Goal: Task Accomplishment & Management: Manage account settings

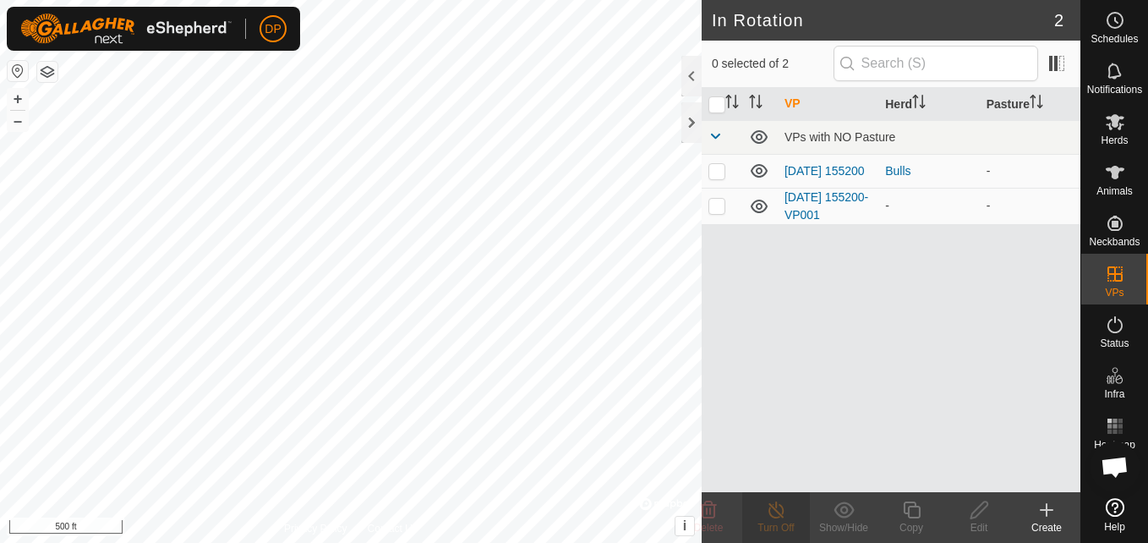
scroll to position [1004, 0]
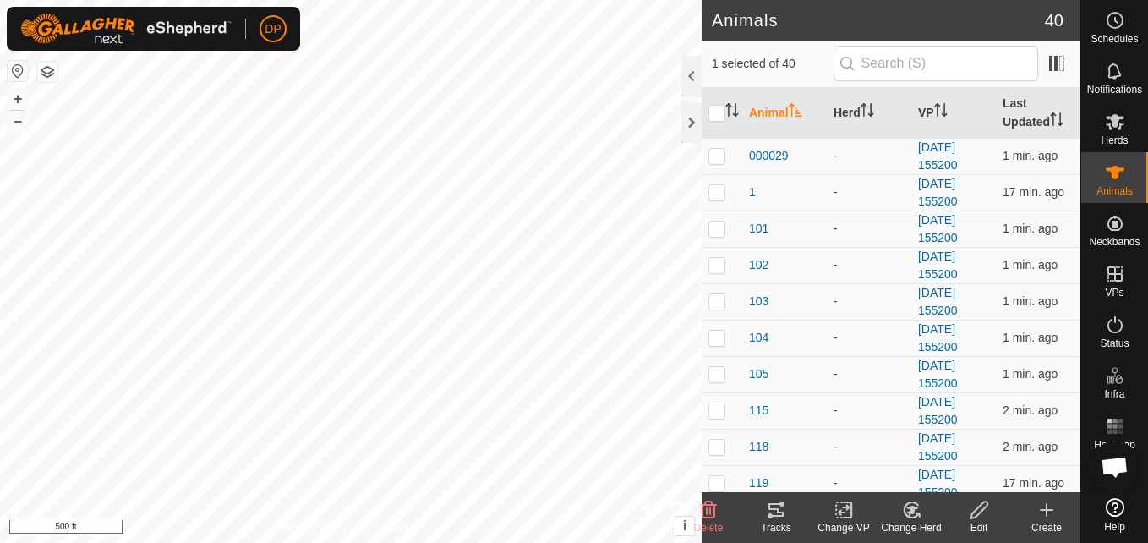
click at [773, 512] on icon at bounding box center [776, 510] width 20 height 20
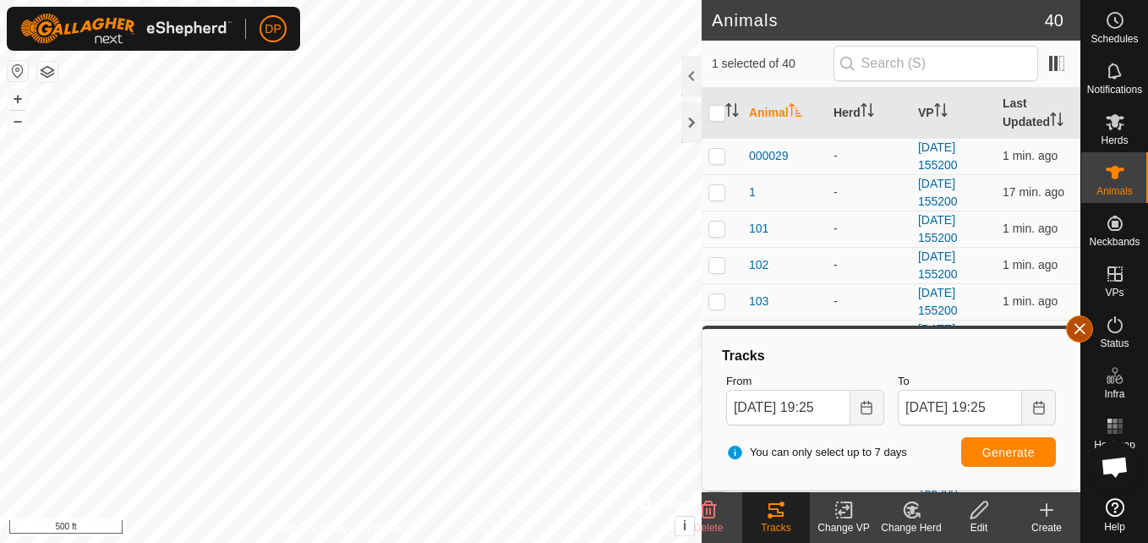
click at [1076, 325] on button "button" at bounding box center [1079, 328] width 27 height 27
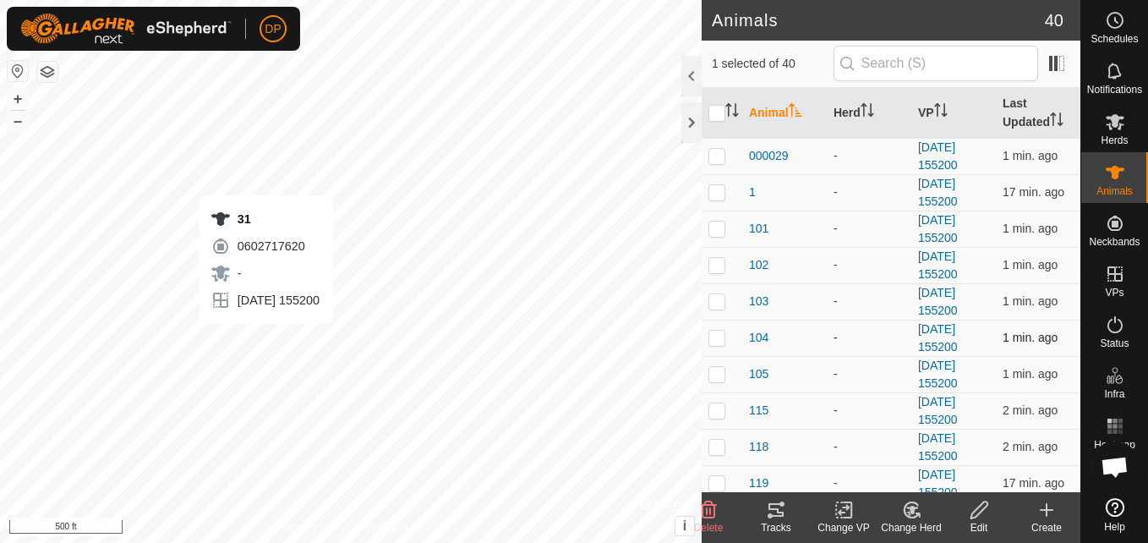
checkbox input "false"
click at [780, 513] on icon at bounding box center [776, 510] width 15 height 14
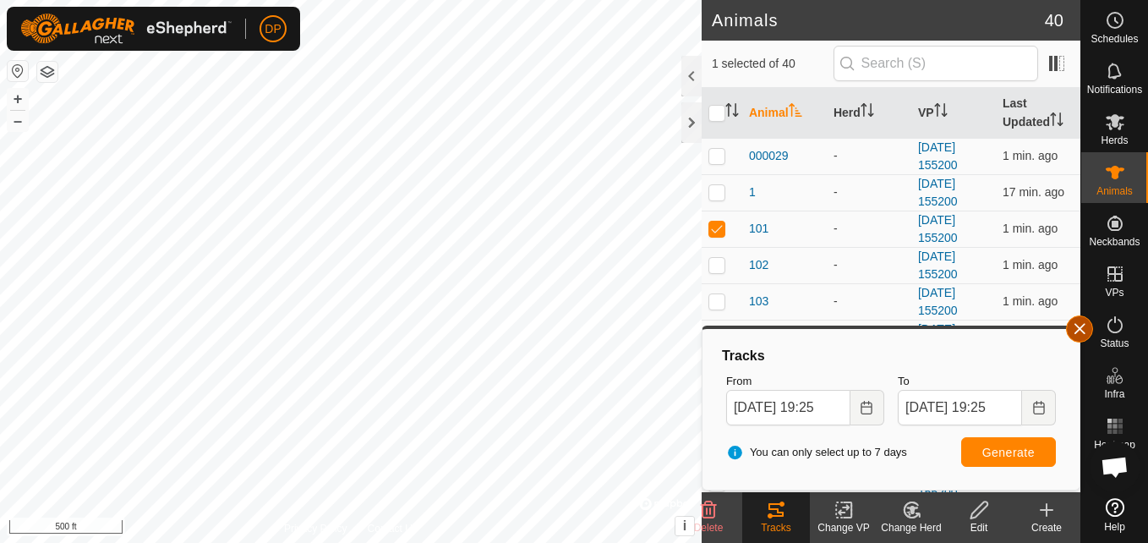
click at [1077, 325] on button "button" at bounding box center [1079, 328] width 27 height 27
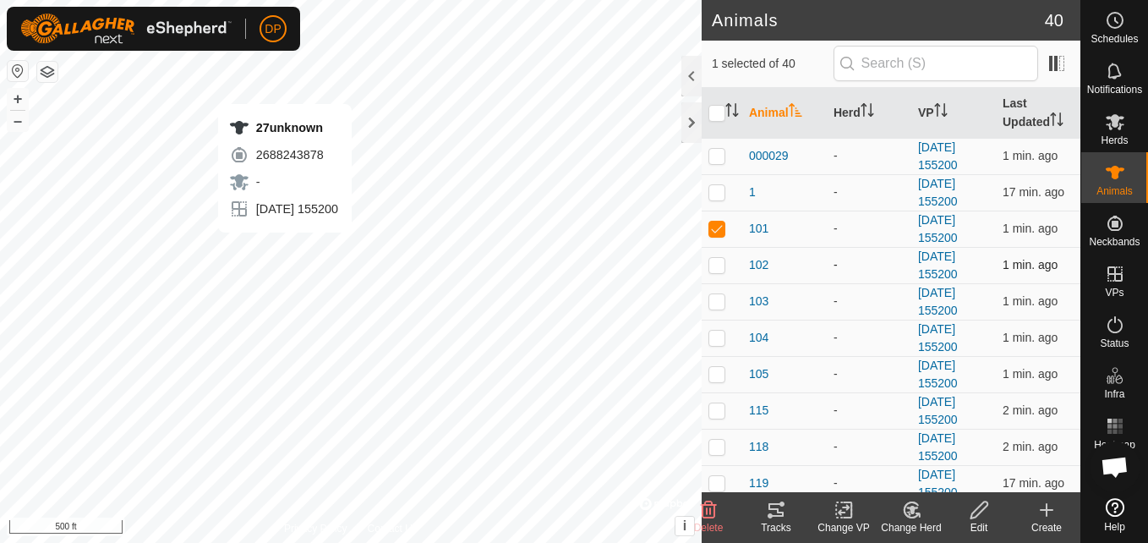
checkbox input "false"
checkbox input "true"
click at [772, 511] on icon at bounding box center [776, 510] width 20 height 20
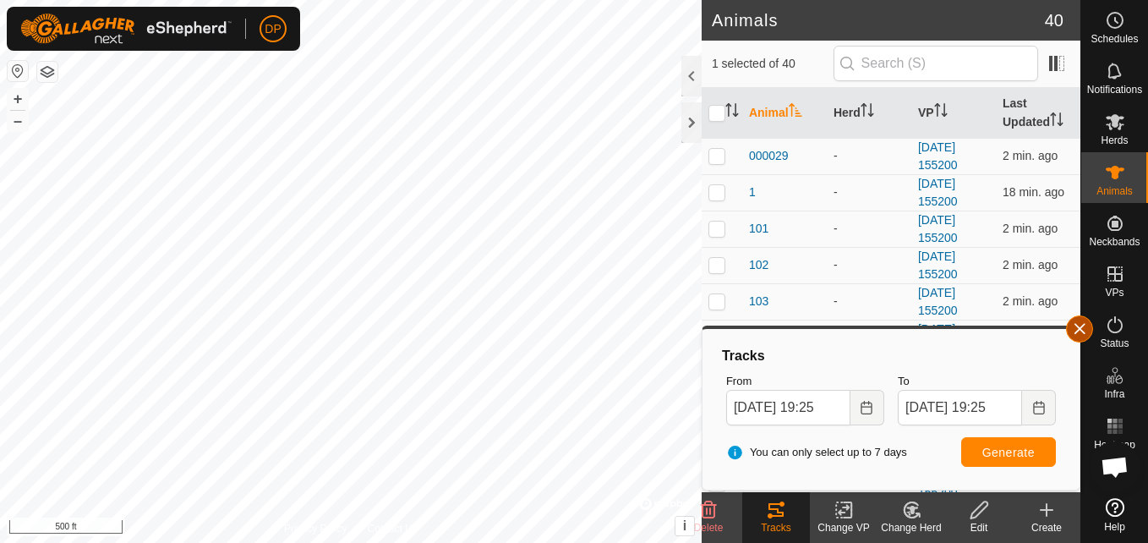
click at [1076, 326] on button "button" at bounding box center [1079, 328] width 27 height 27
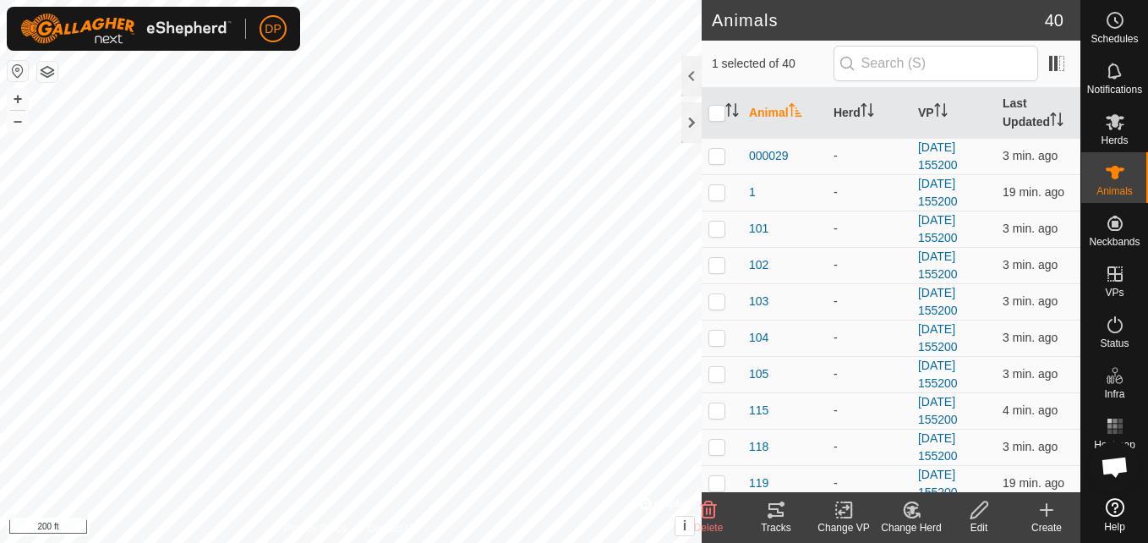
click at [774, 510] on icon at bounding box center [776, 510] width 15 height 14
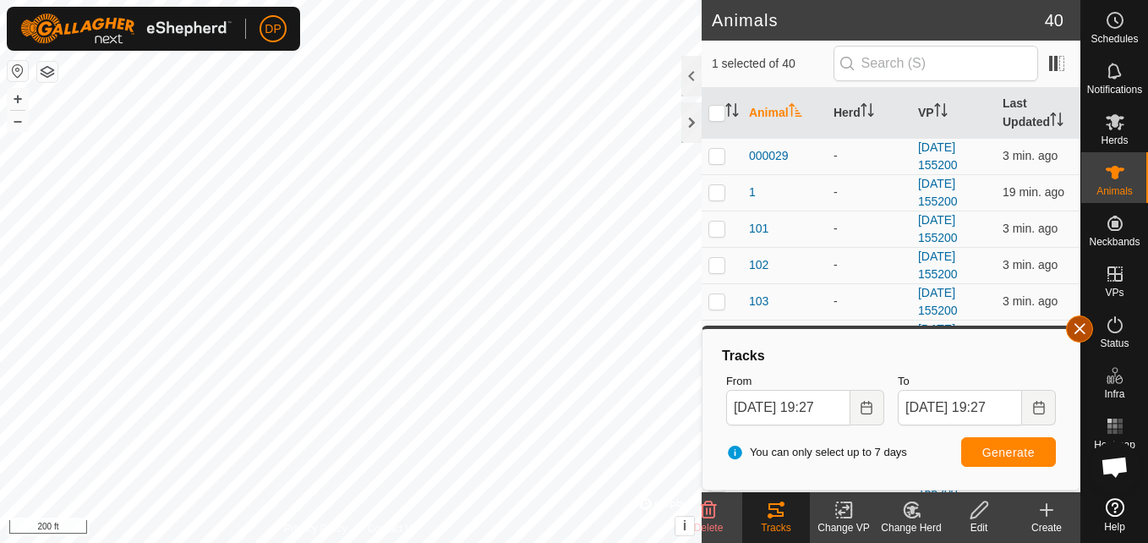
click at [1084, 330] on button "button" at bounding box center [1079, 328] width 27 height 27
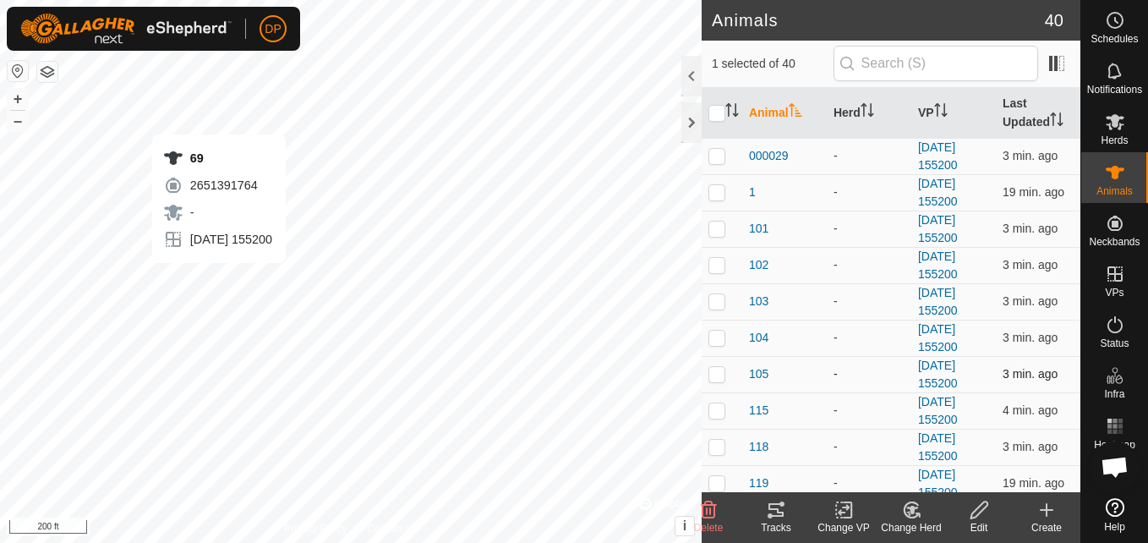
checkbox input "false"
click at [771, 512] on icon at bounding box center [776, 510] width 20 height 20
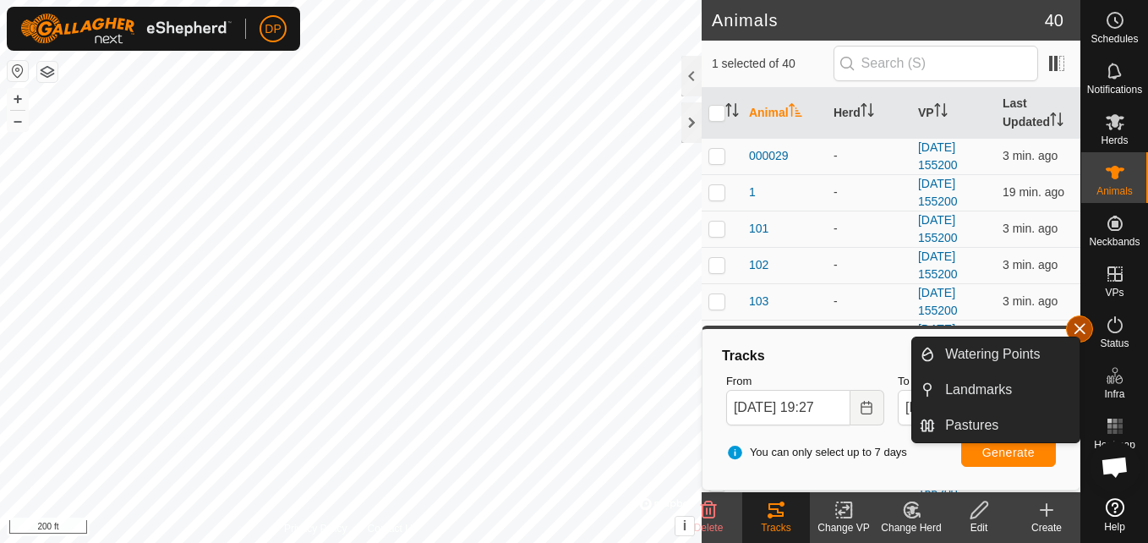
click at [1077, 324] on button "button" at bounding box center [1079, 328] width 27 height 27
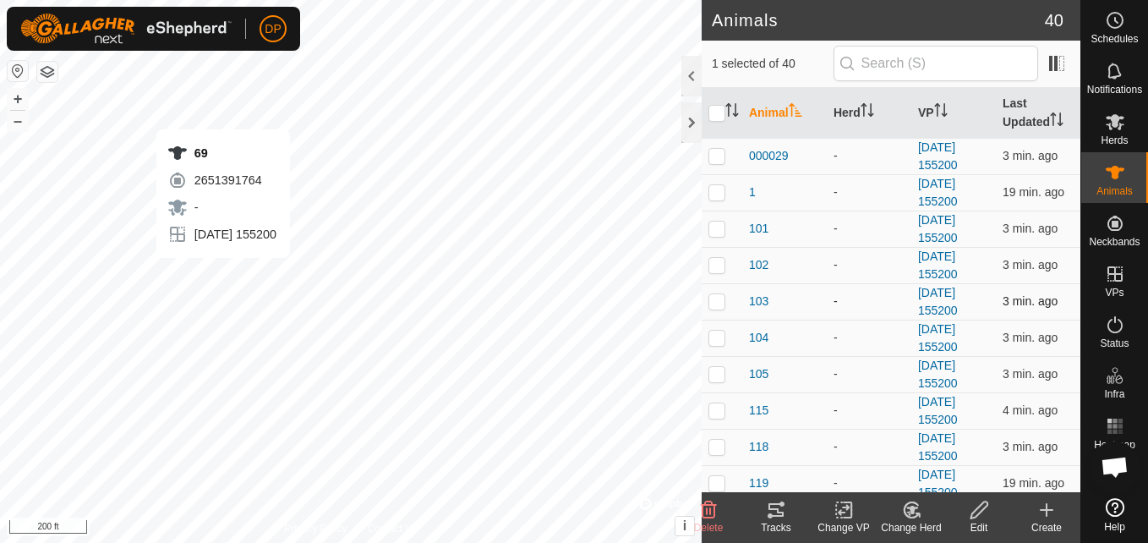
checkbox input "false"
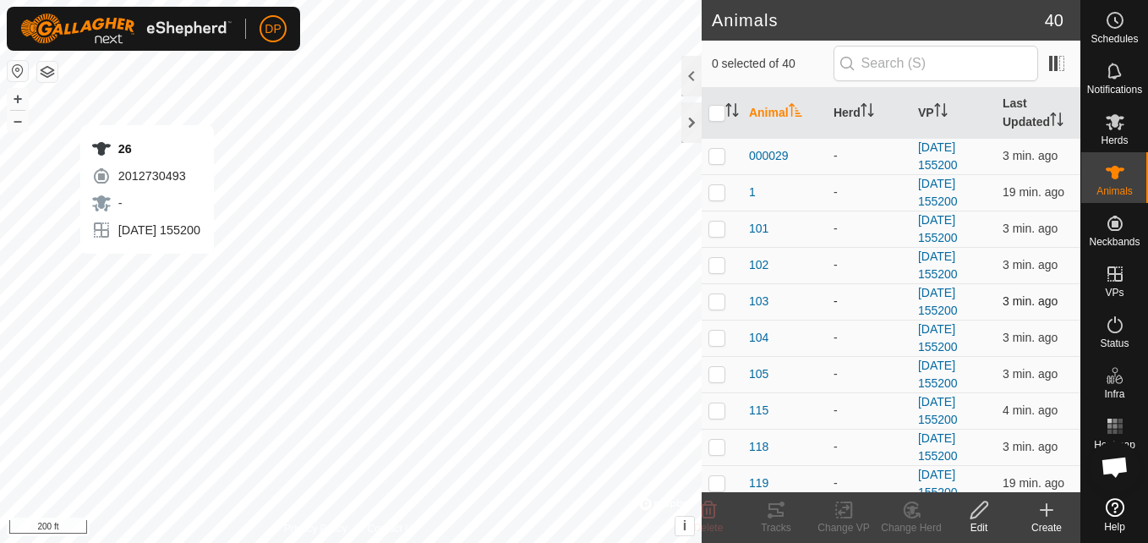
checkbox input "true"
click at [775, 509] on icon at bounding box center [776, 510] width 15 height 14
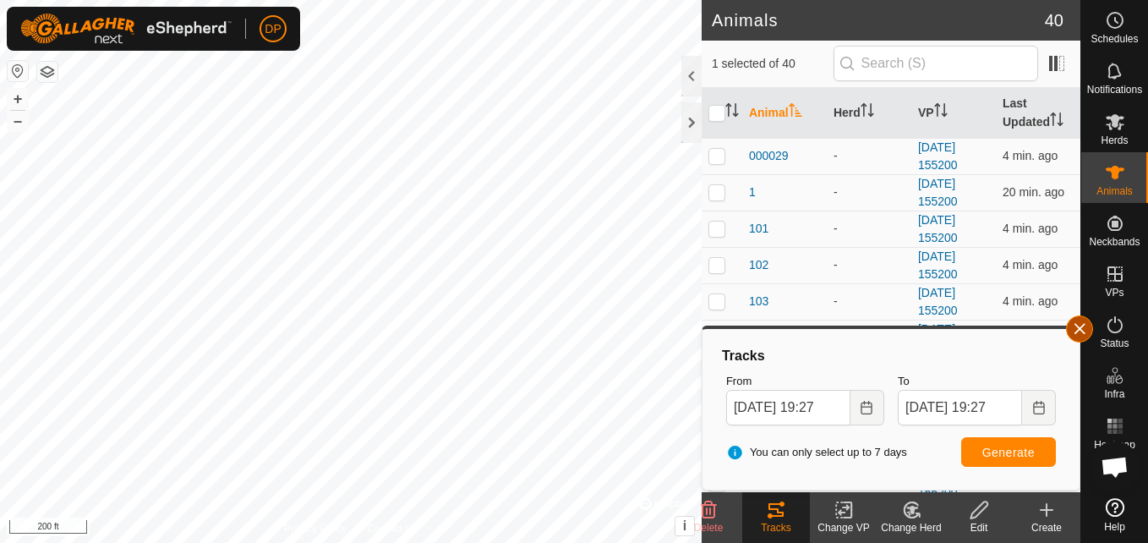
click at [1081, 324] on button "button" at bounding box center [1079, 328] width 27 height 27
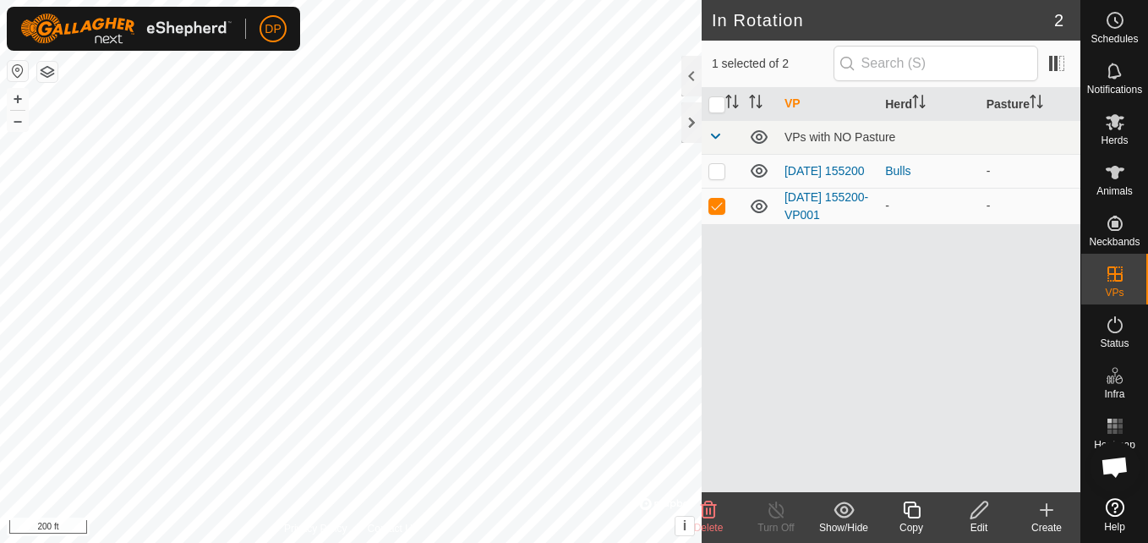
checkbox input "true"
checkbox input "false"
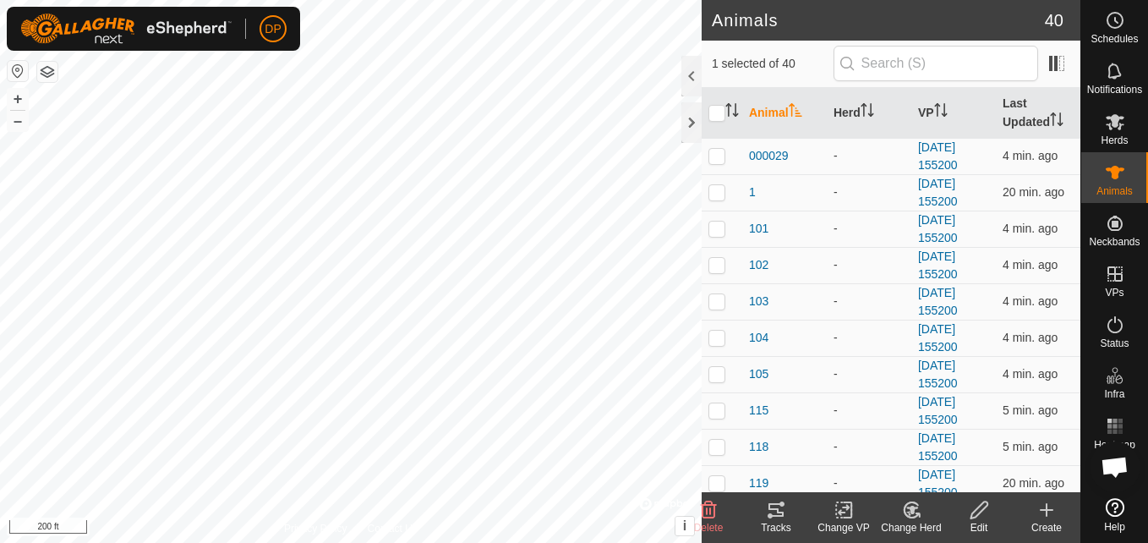
click at [769, 507] on icon at bounding box center [776, 510] width 15 height 14
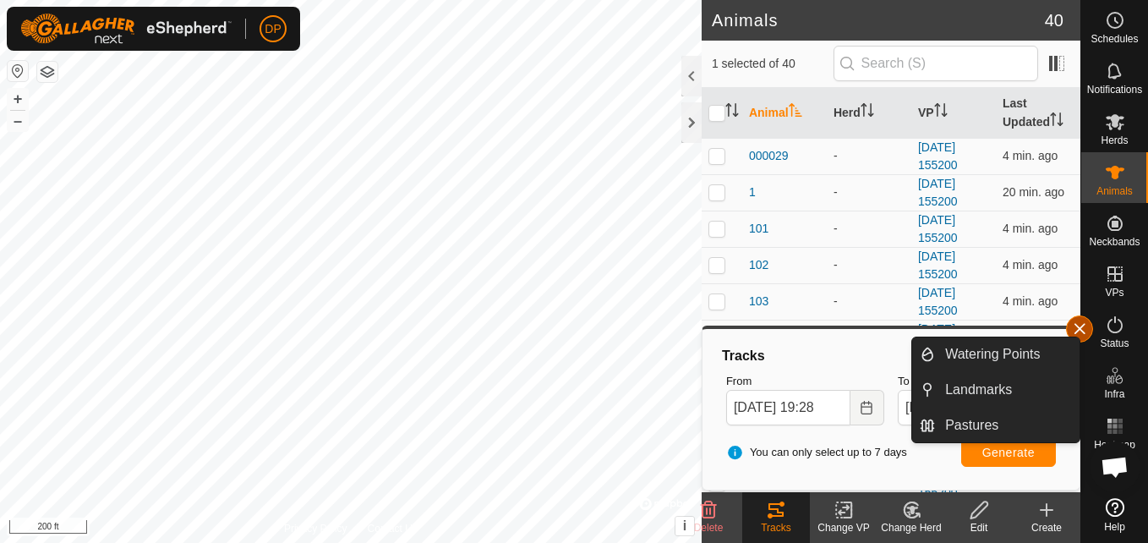
click at [1076, 323] on button "button" at bounding box center [1079, 328] width 27 height 27
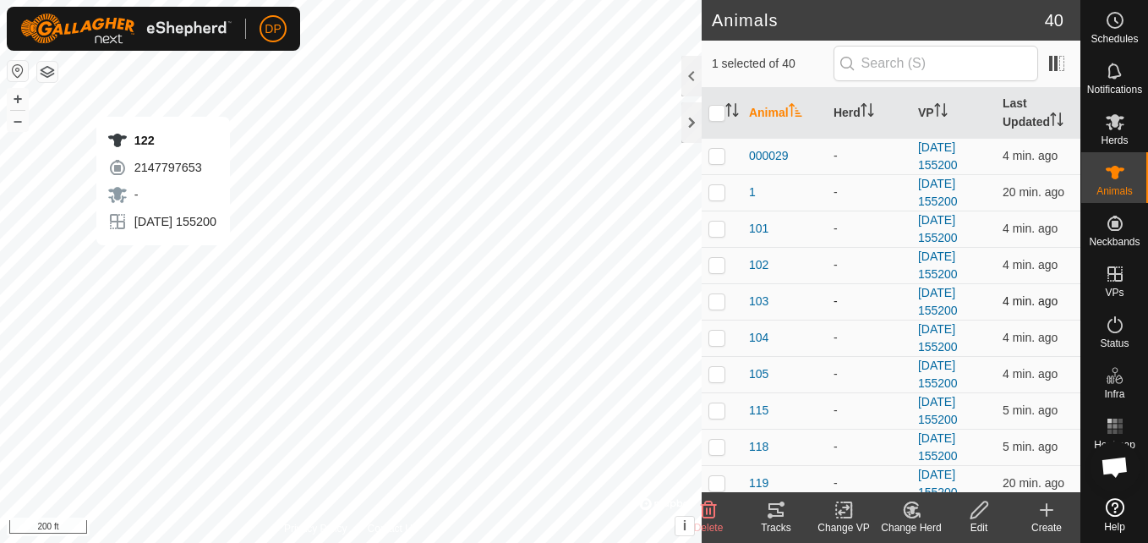
checkbox input "true"
checkbox input "false"
click at [769, 513] on icon at bounding box center [776, 510] width 20 height 20
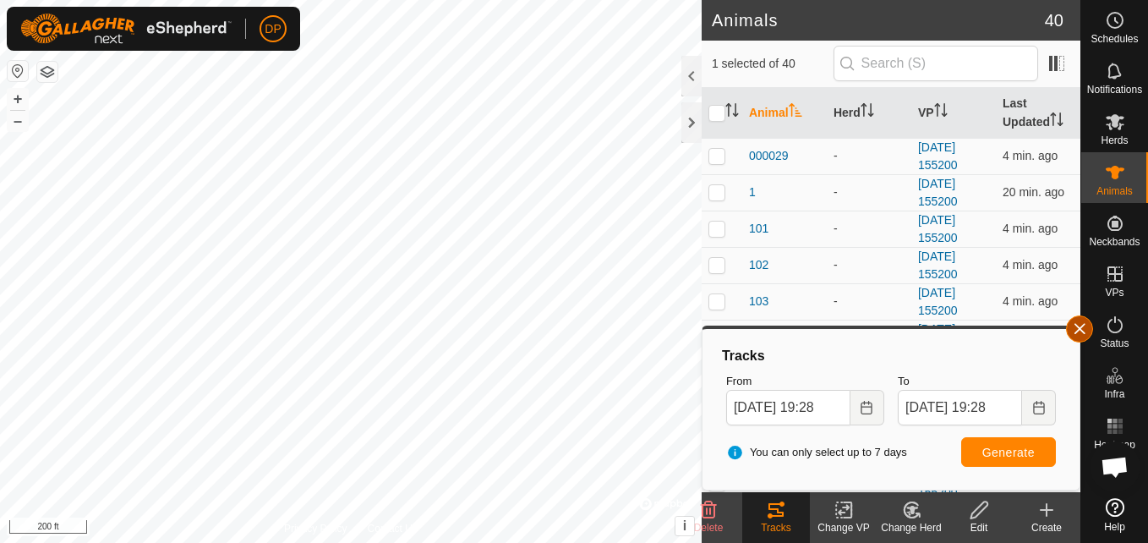
click at [1081, 327] on button "button" at bounding box center [1079, 328] width 27 height 27
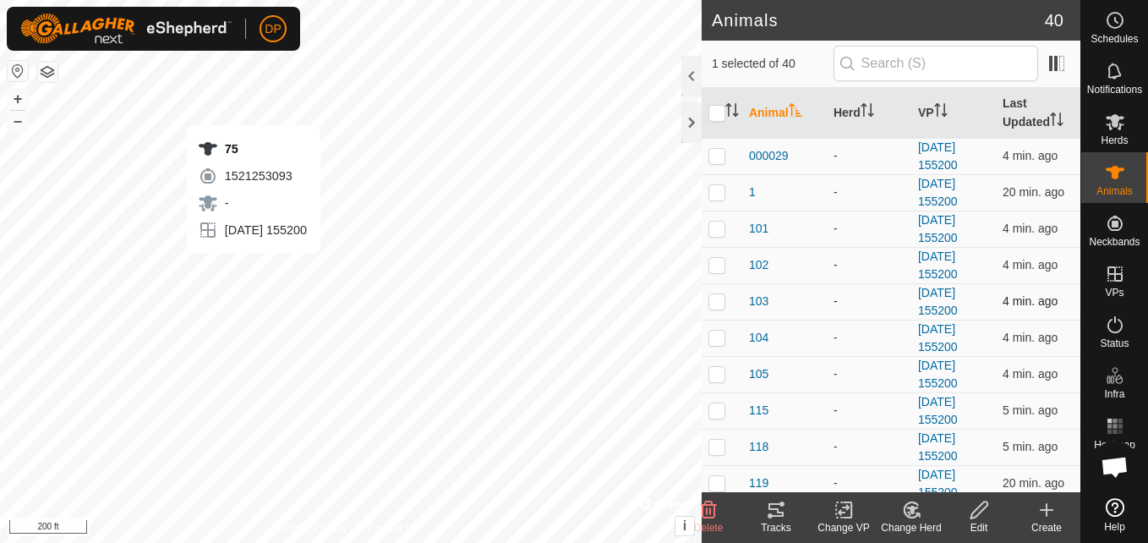
checkbox input "false"
checkbox input "true"
click at [769, 505] on icon at bounding box center [776, 510] width 15 height 14
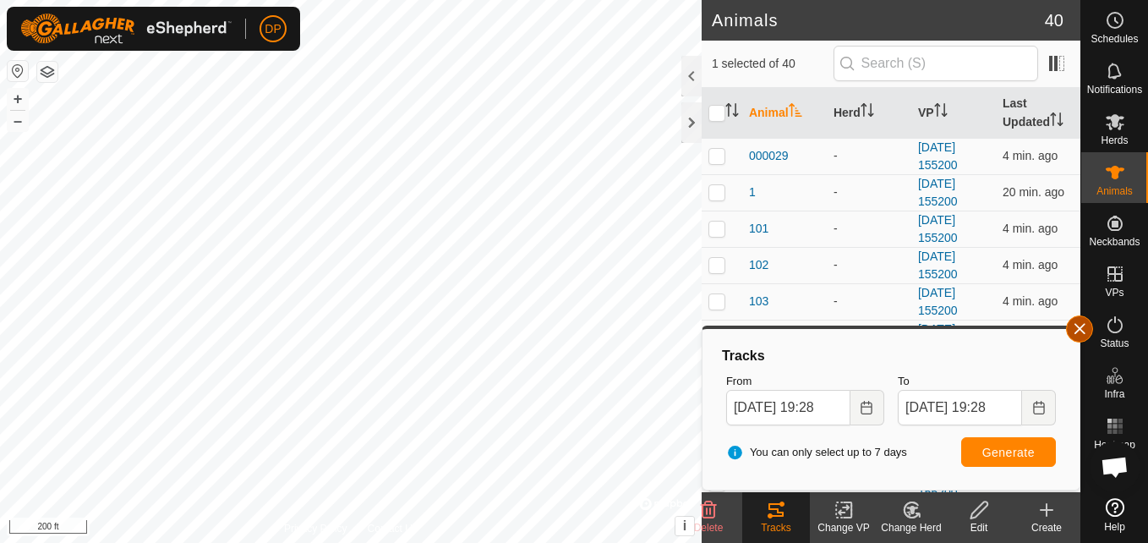
click at [1071, 327] on button "button" at bounding box center [1079, 328] width 27 height 27
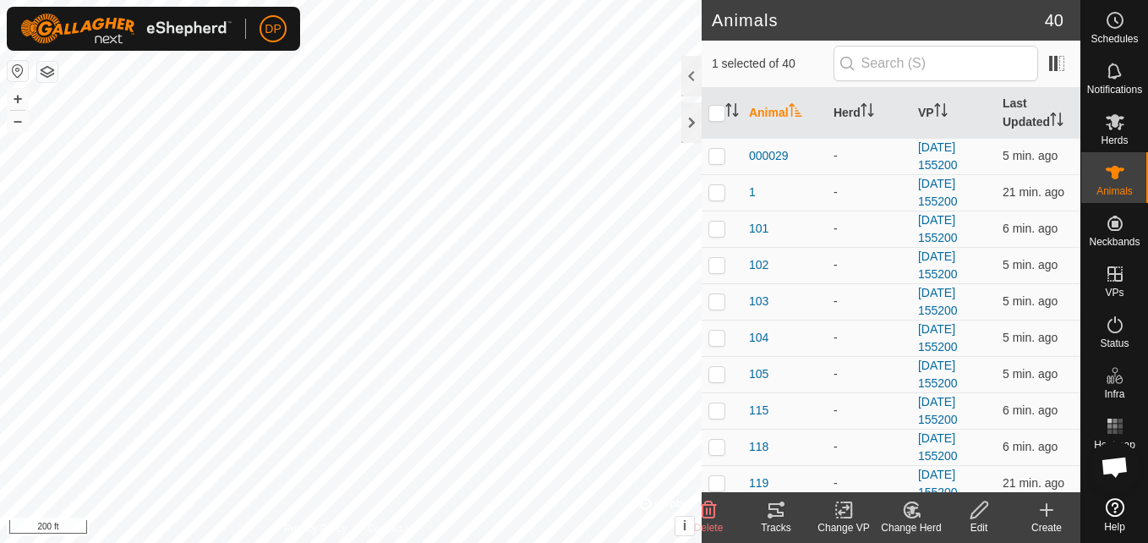
click at [780, 517] on icon at bounding box center [776, 510] width 15 height 14
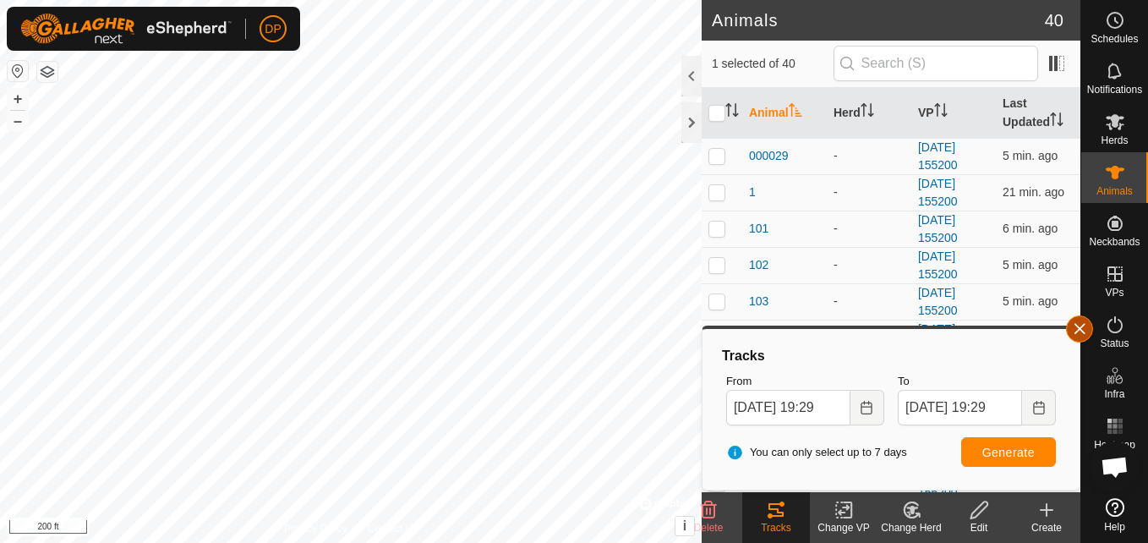
click at [1080, 329] on button "button" at bounding box center [1079, 328] width 27 height 27
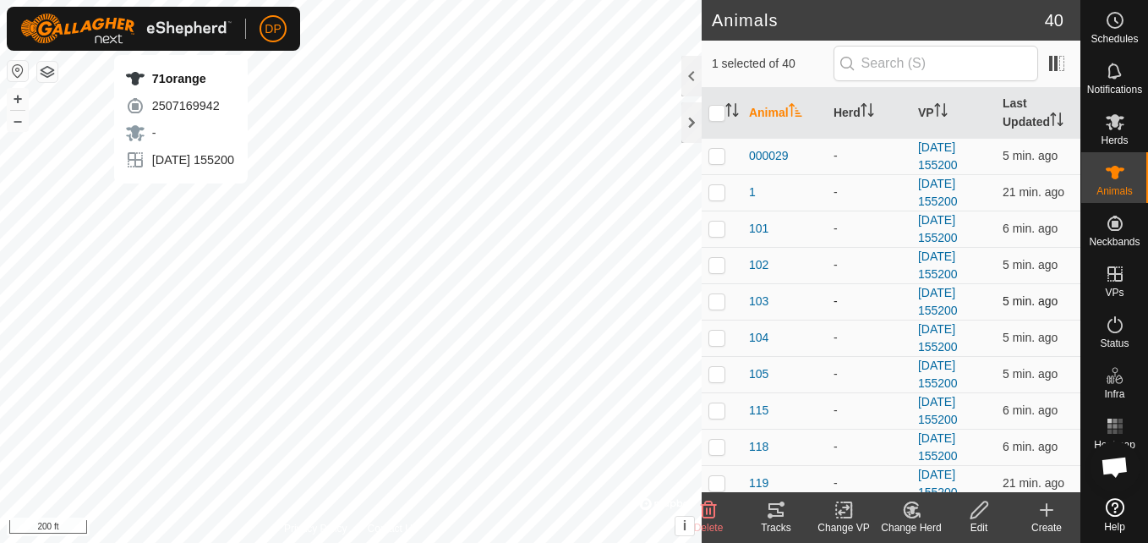
checkbox input "false"
checkbox input "true"
click at [777, 512] on icon at bounding box center [776, 510] width 15 height 14
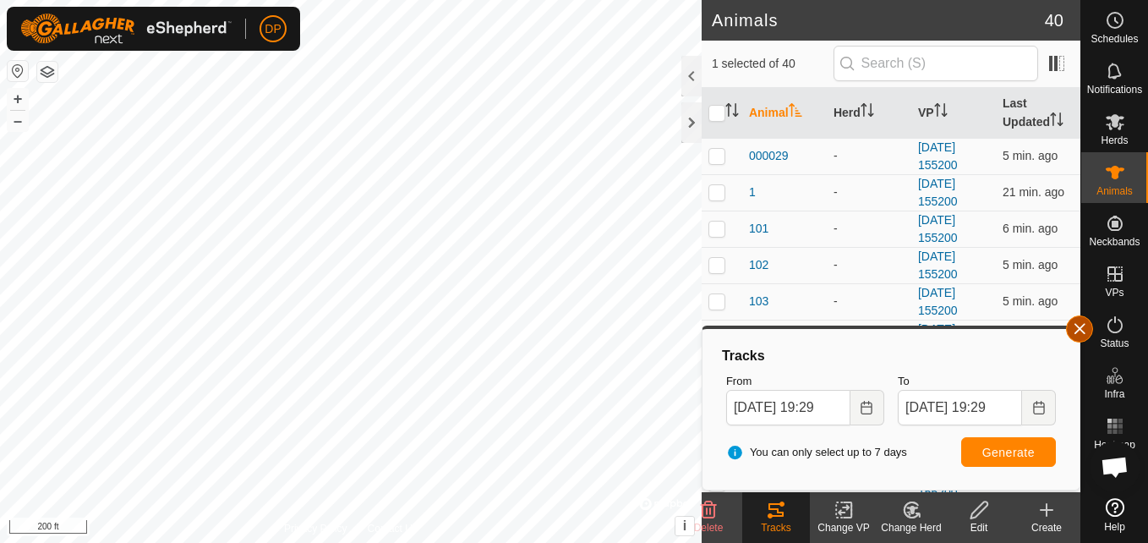
click at [1081, 322] on button "button" at bounding box center [1079, 328] width 27 height 27
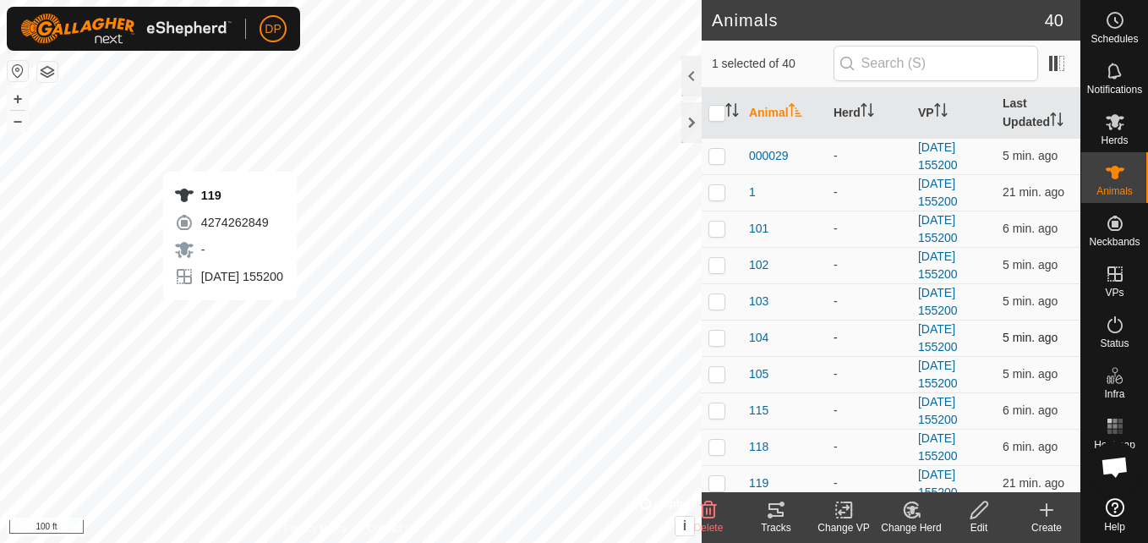
checkbox input "true"
checkbox input "false"
click at [773, 510] on icon at bounding box center [776, 510] width 15 height 14
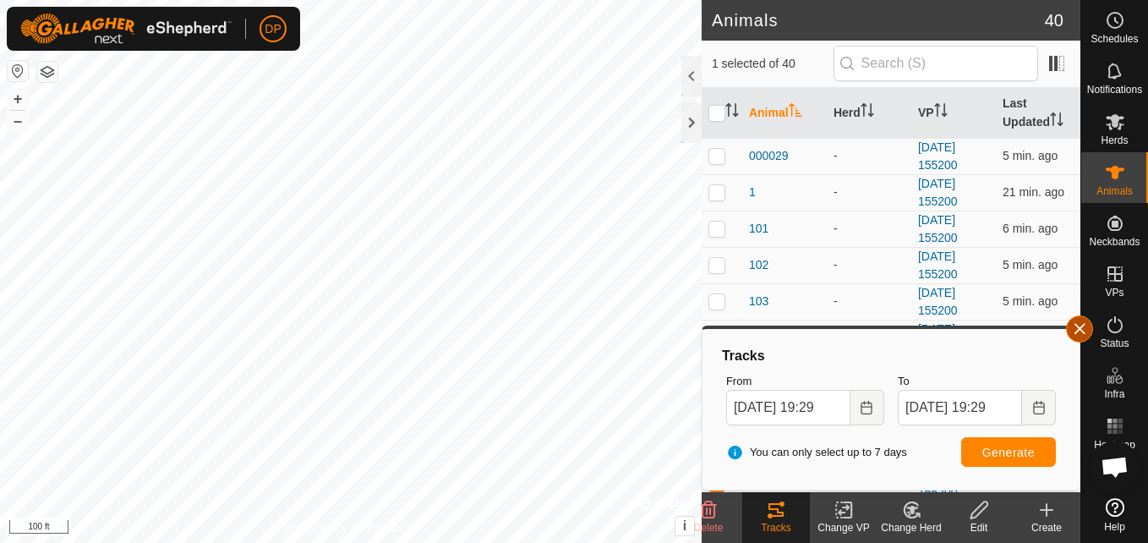
click at [1075, 326] on button "button" at bounding box center [1079, 328] width 27 height 27
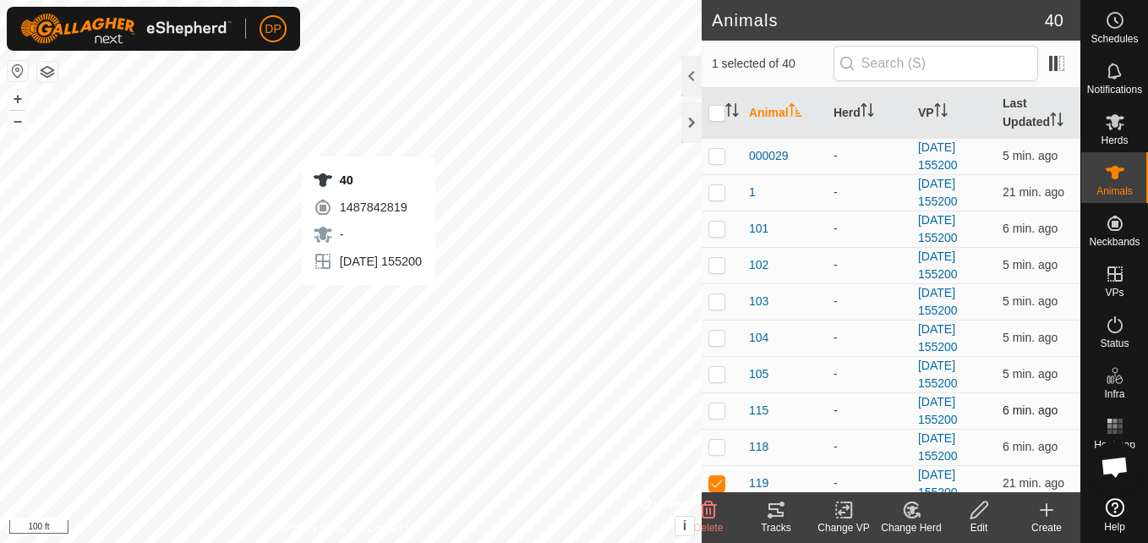
checkbox input "false"
checkbox input "true"
click at [771, 508] on icon at bounding box center [776, 510] width 15 height 14
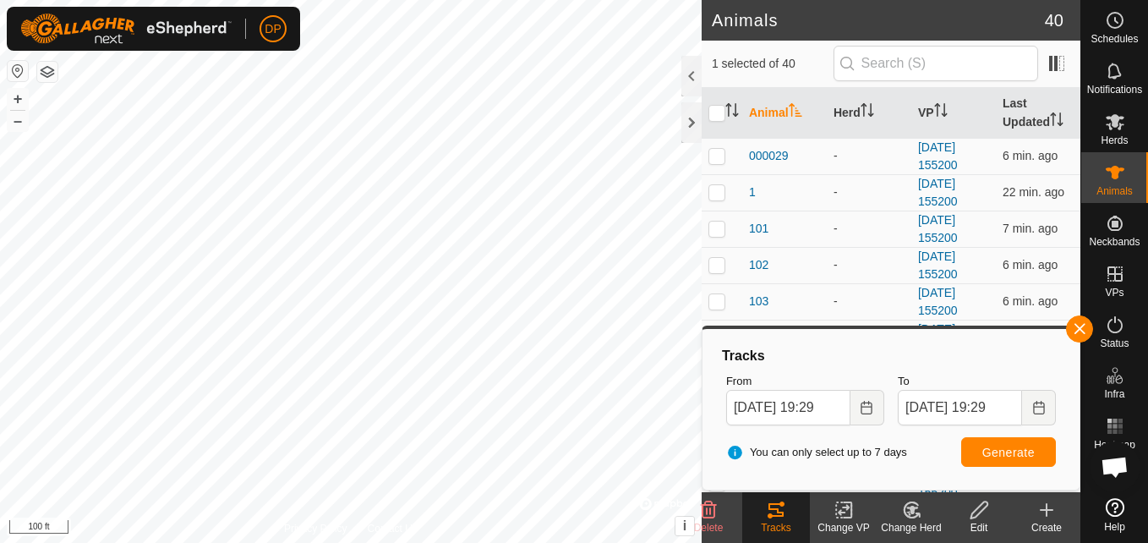
drag, startPoint x: 1071, startPoint y: 325, endPoint x: 1069, endPoint y: 310, distance: 14.6
click at [1069, 310] on body "DP Schedules Notifications Herds Animals Neckbands VPs Status Infra Heatmap Hel…" at bounding box center [574, 271] width 1148 height 543
click at [1078, 331] on button "button" at bounding box center [1079, 328] width 27 height 27
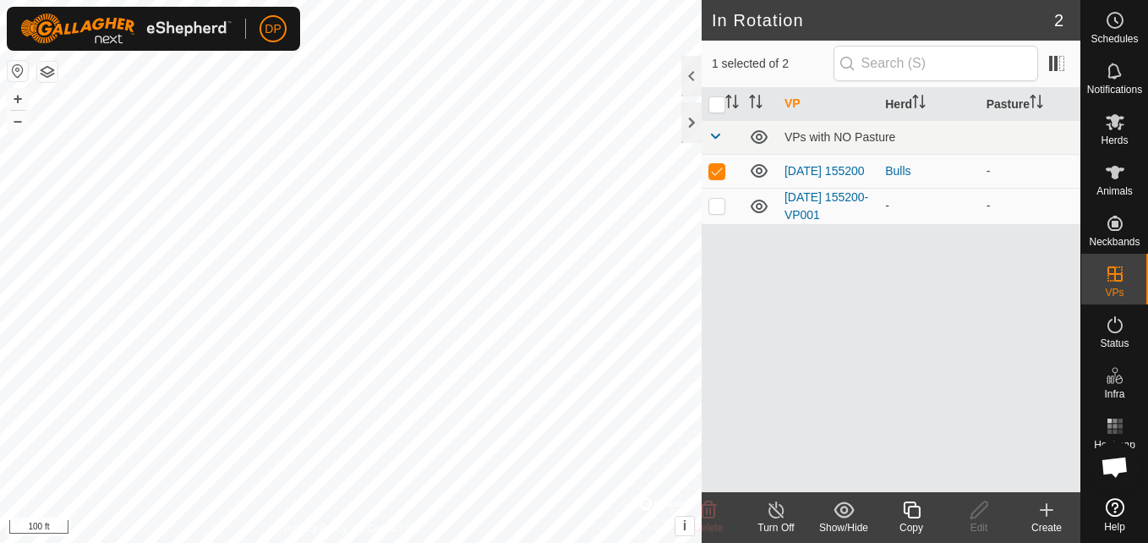
checkbox input "false"
checkbox input "true"
checkbox input "false"
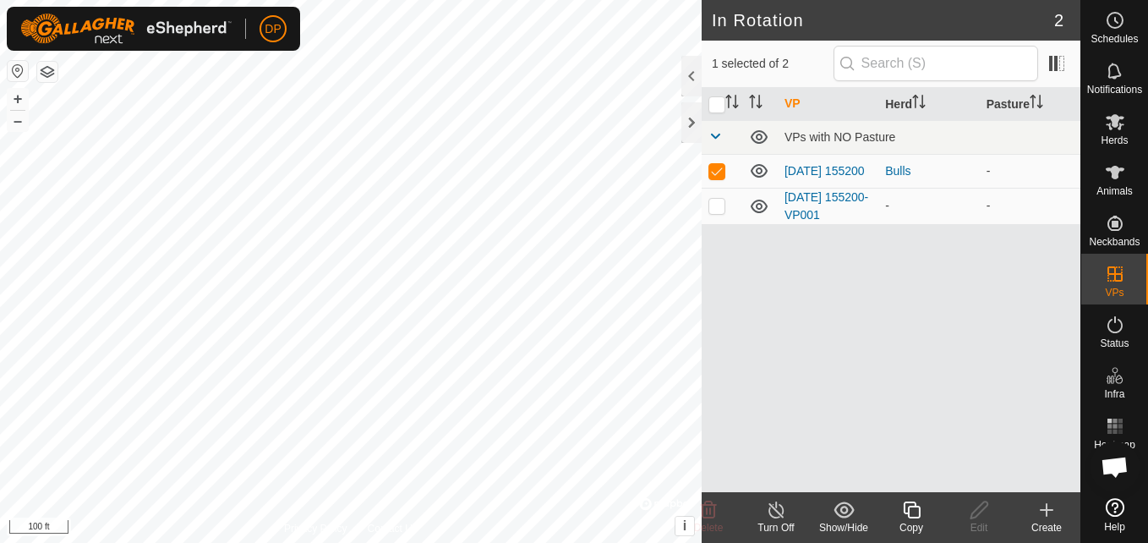
checkbox input "true"
checkbox input "false"
checkbox input "true"
checkbox input "false"
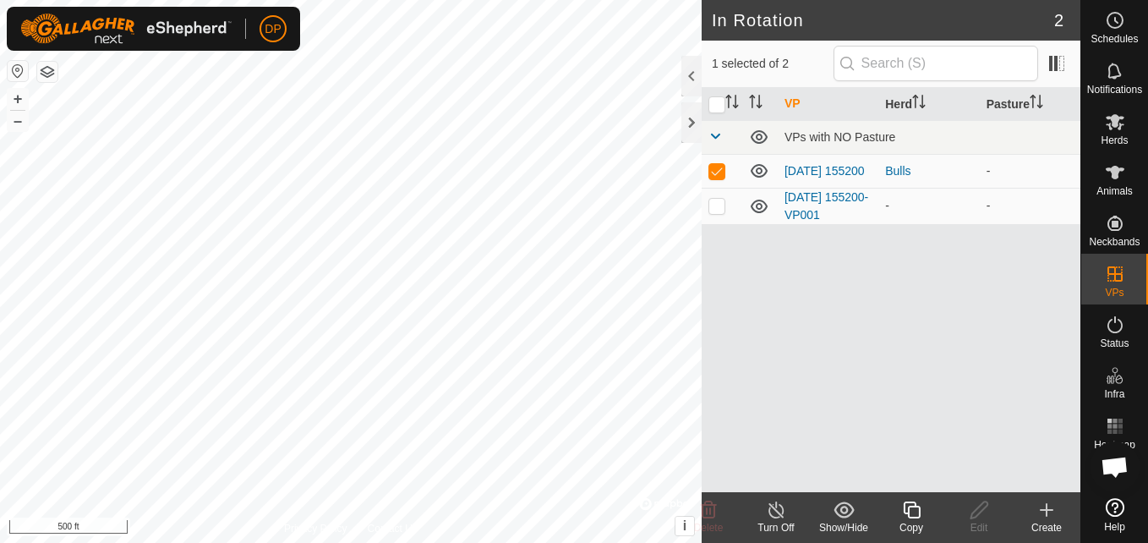
checkbox input "false"
